Goal: Information Seeking & Learning: Learn about a topic

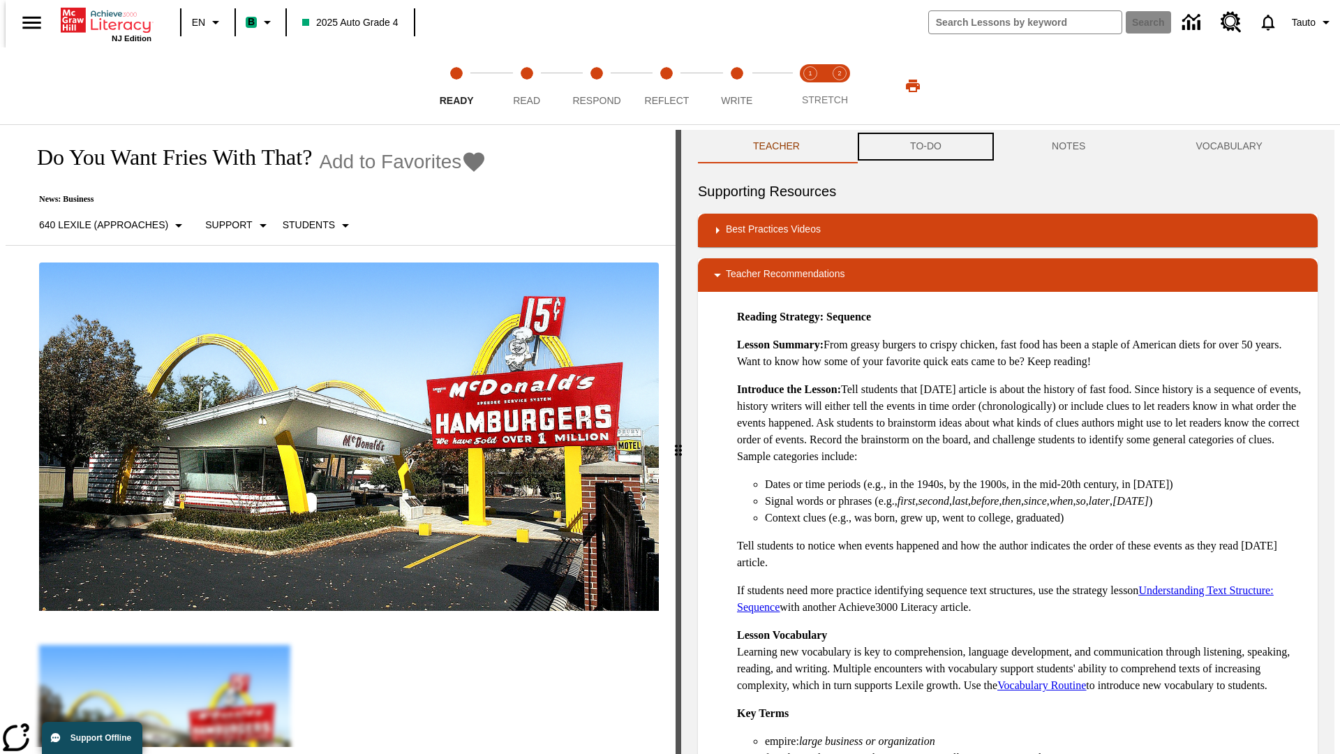
click at [925, 147] on button "TO-DO" at bounding box center [926, 147] width 142 height 34
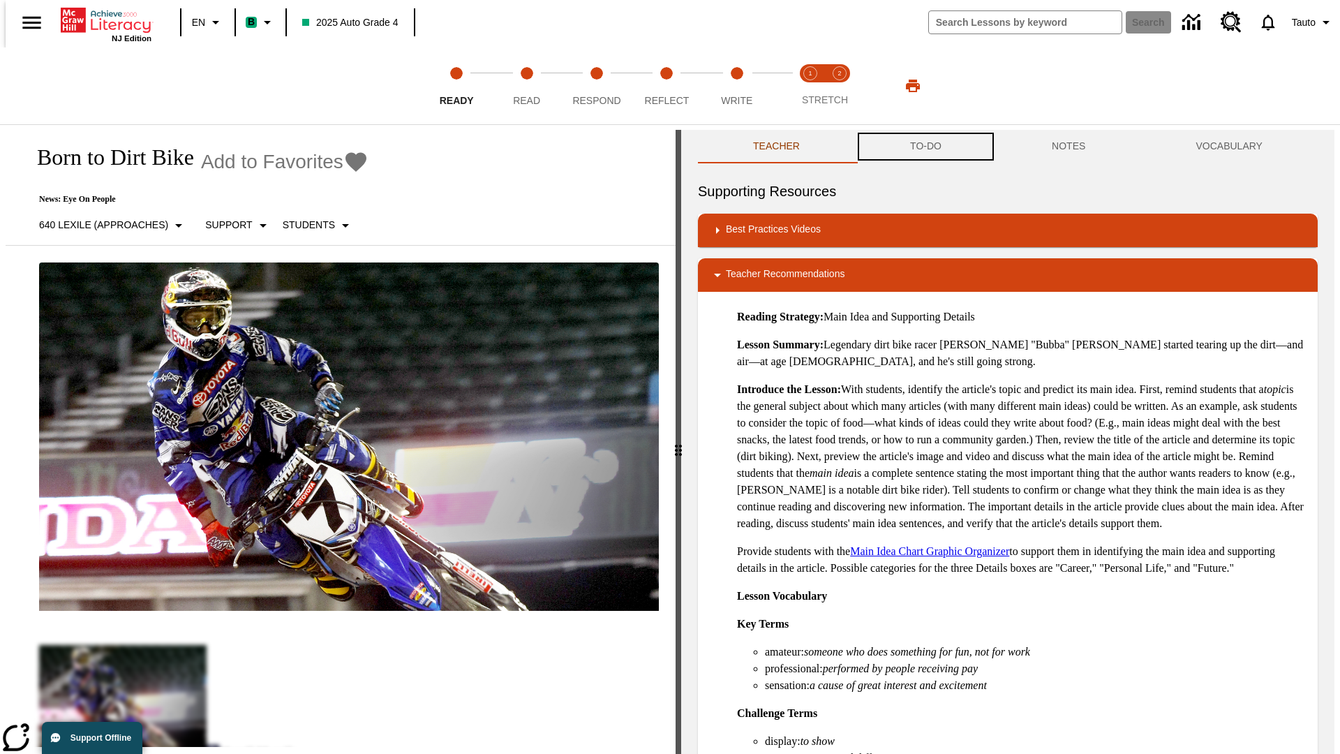
click at [925, 147] on button "TO-DO" at bounding box center [926, 147] width 142 height 34
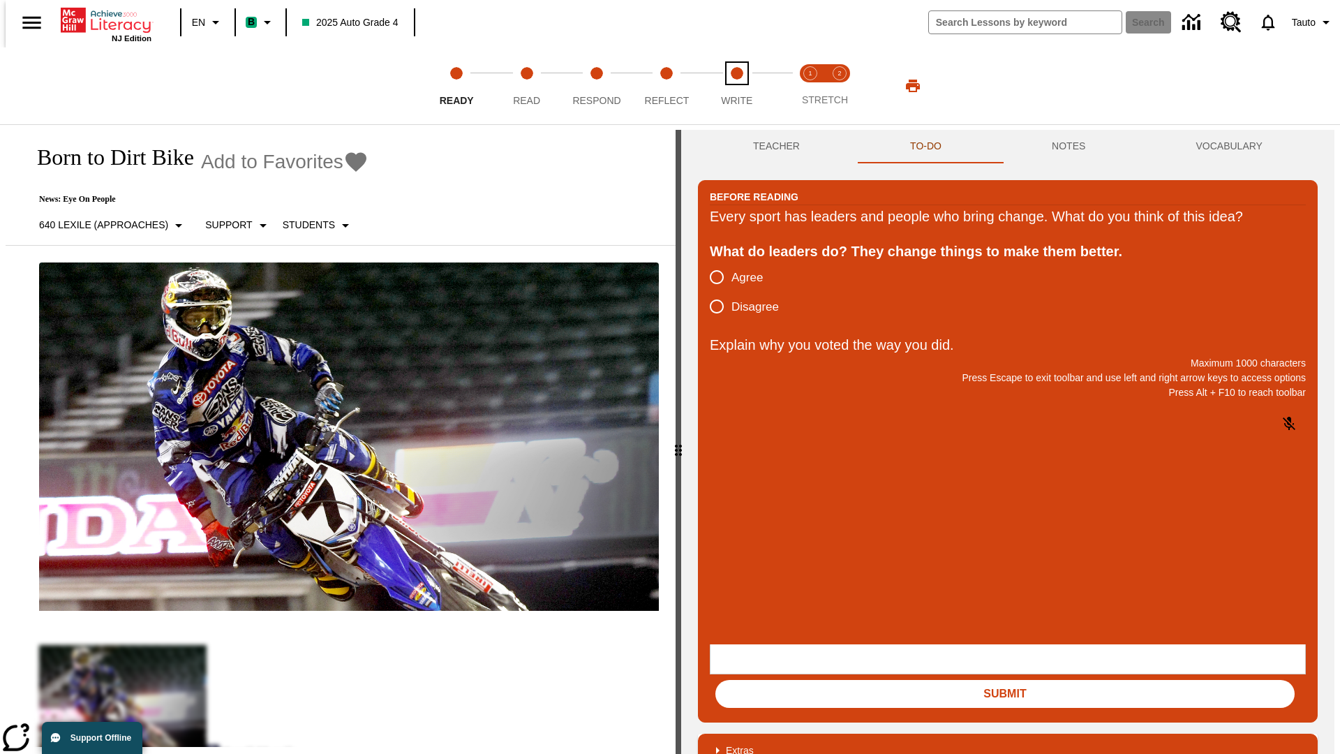
click at [736, 86] on span "Write" at bounding box center [736, 94] width 31 height 25
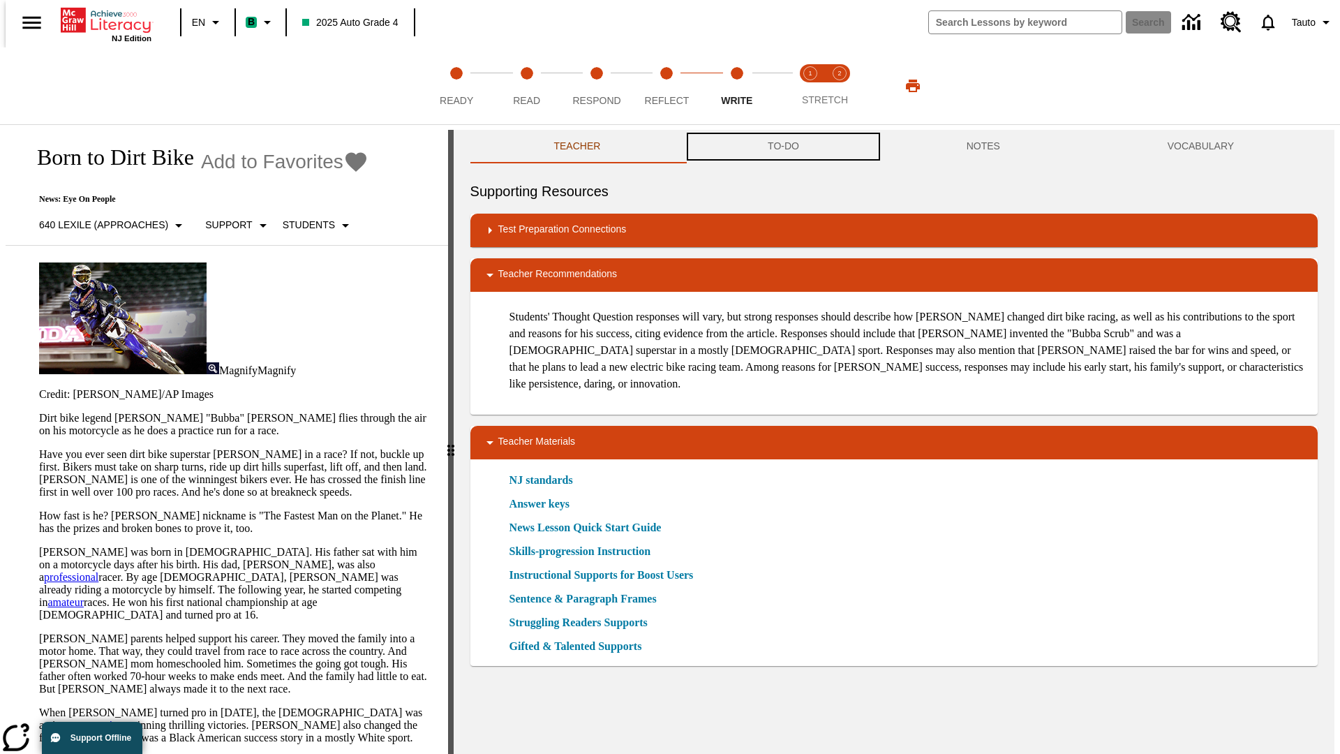
scroll to position [1, 0]
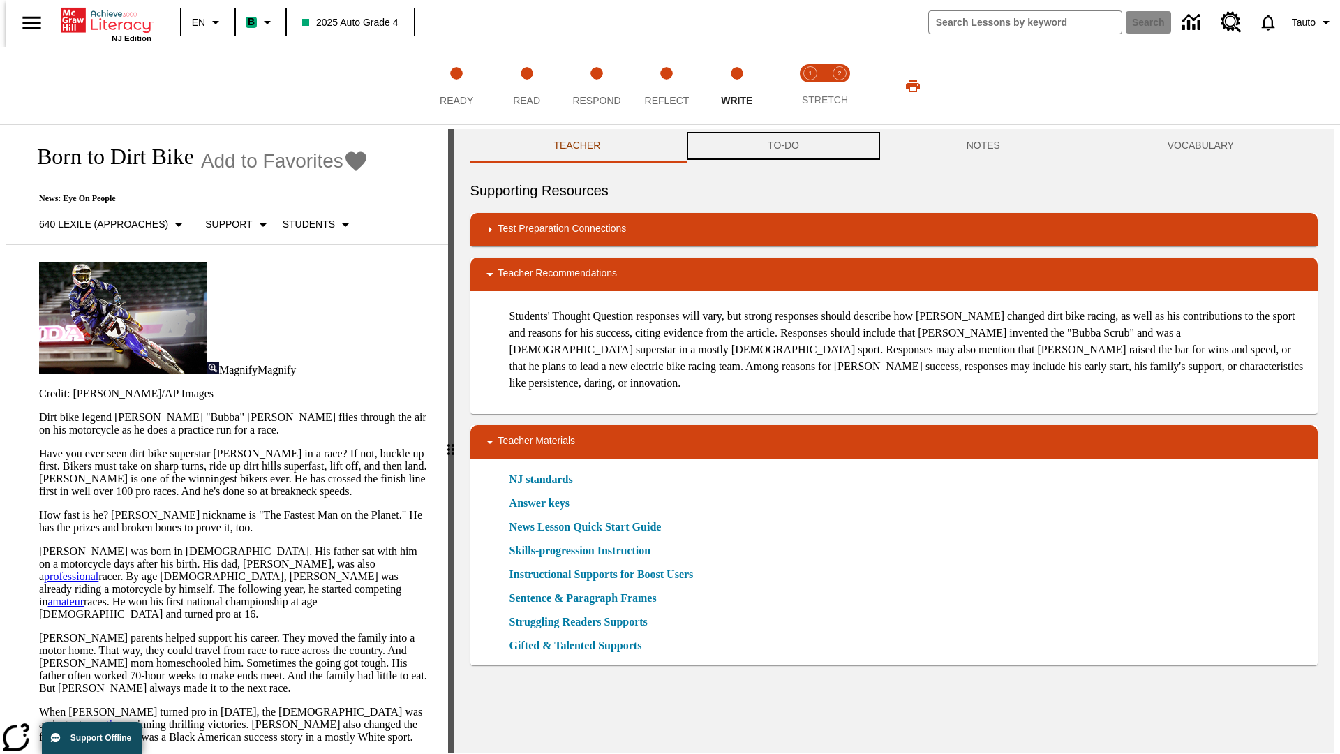
click at [783, 147] on button "TO-DO" at bounding box center [783, 146] width 199 height 34
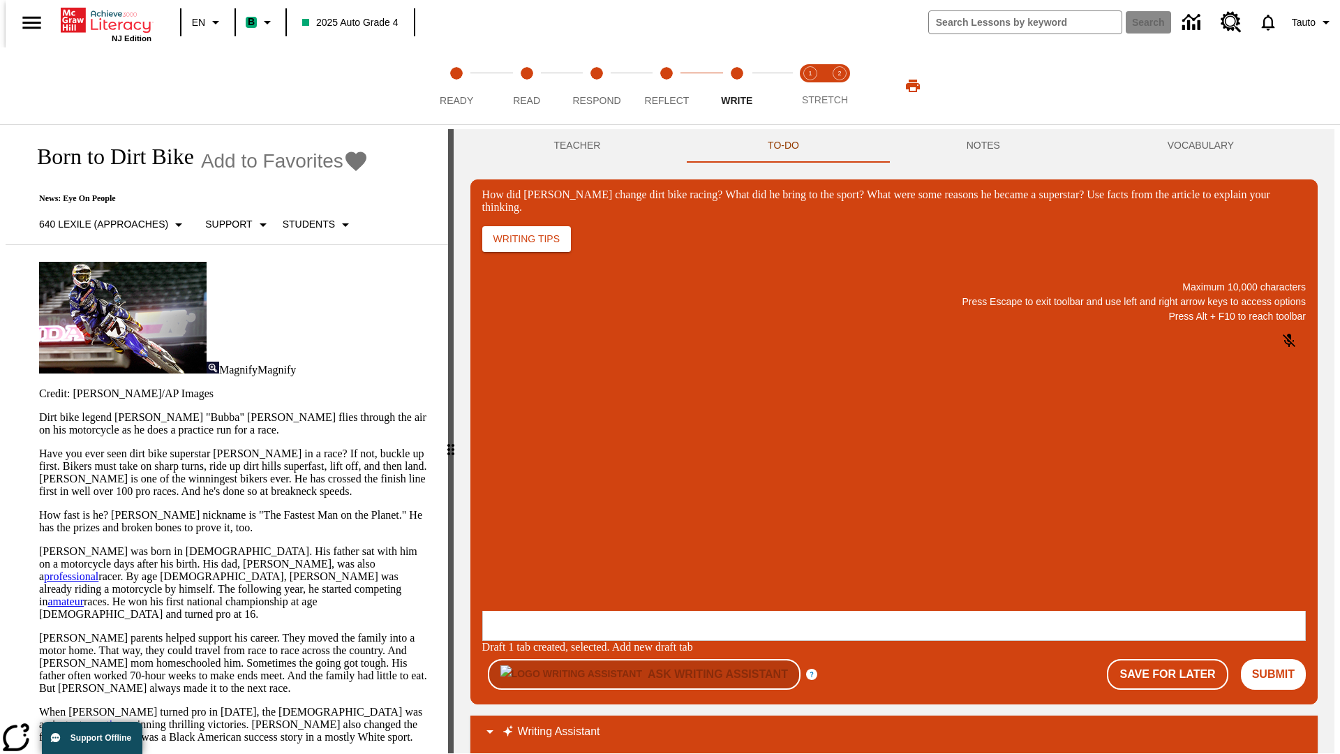
scroll to position [0, 0]
click at [1175, 659] on button "Save For Later" at bounding box center [1167, 674] width 121 height 31
